Goal: Find specific page/section: Find specific page/section

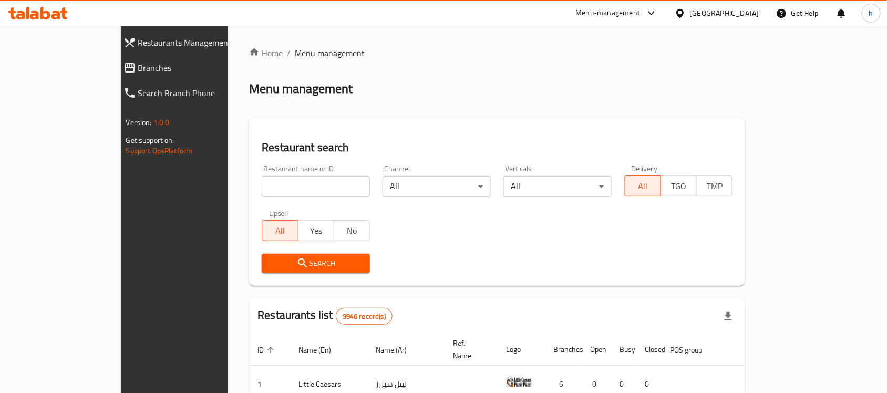
click at [138, 64] on span "Branches" at bounding box center [199, 67] width 122 height 13
click at [125, 58] on link "Branches" at bounding box center [197, 67] width 144 height 25
